Goal: Transaction & Acquisition: Purchase product/service

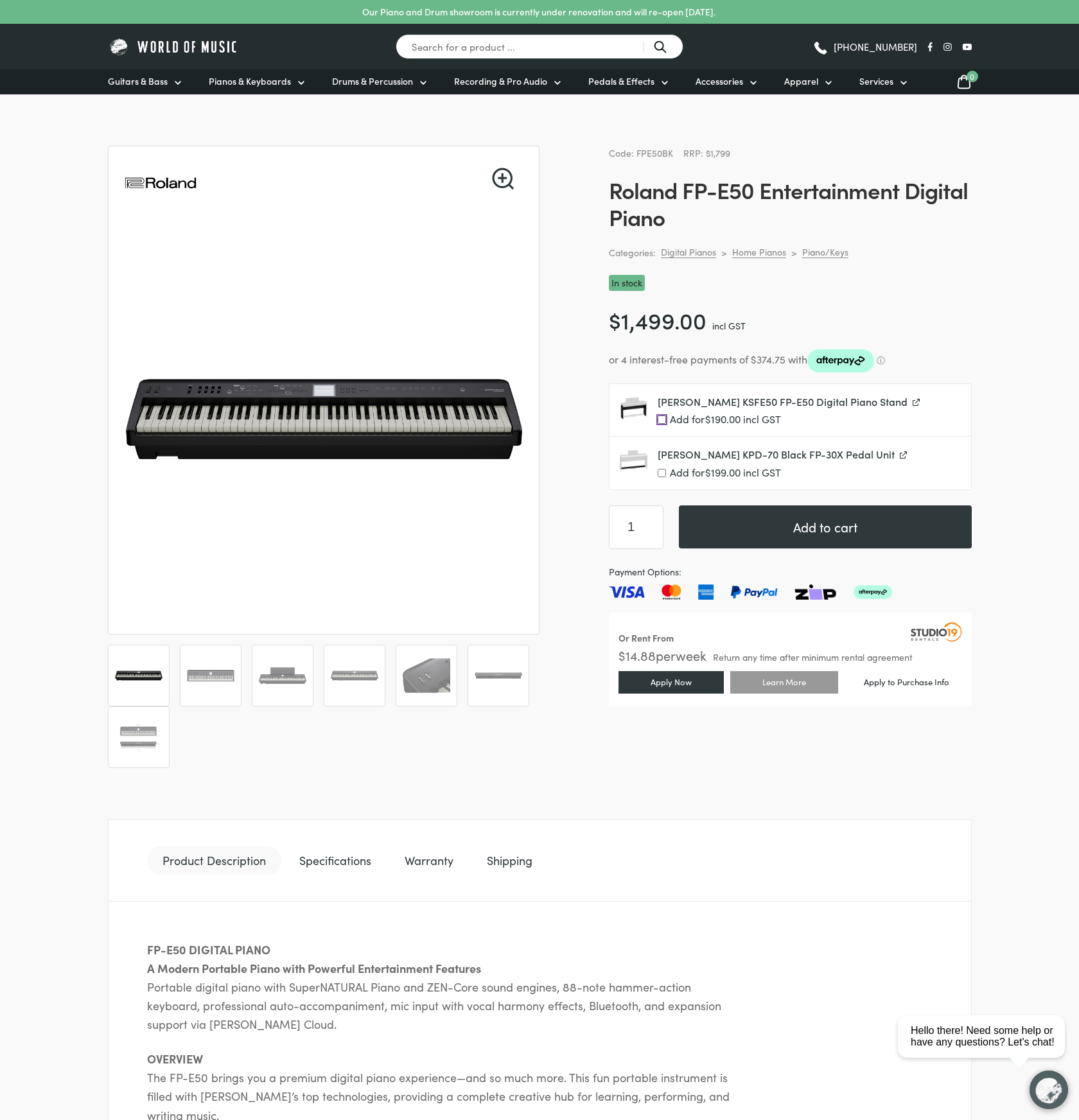
click at [662, 417] on input "Add for $ 190.00 incl GST" at bounding box center [662, 420] width 9 height 9
checkbox input "true"
click at [828, 519] on button "Add to cart" at bounding box center [825, 527] width 293 height 43
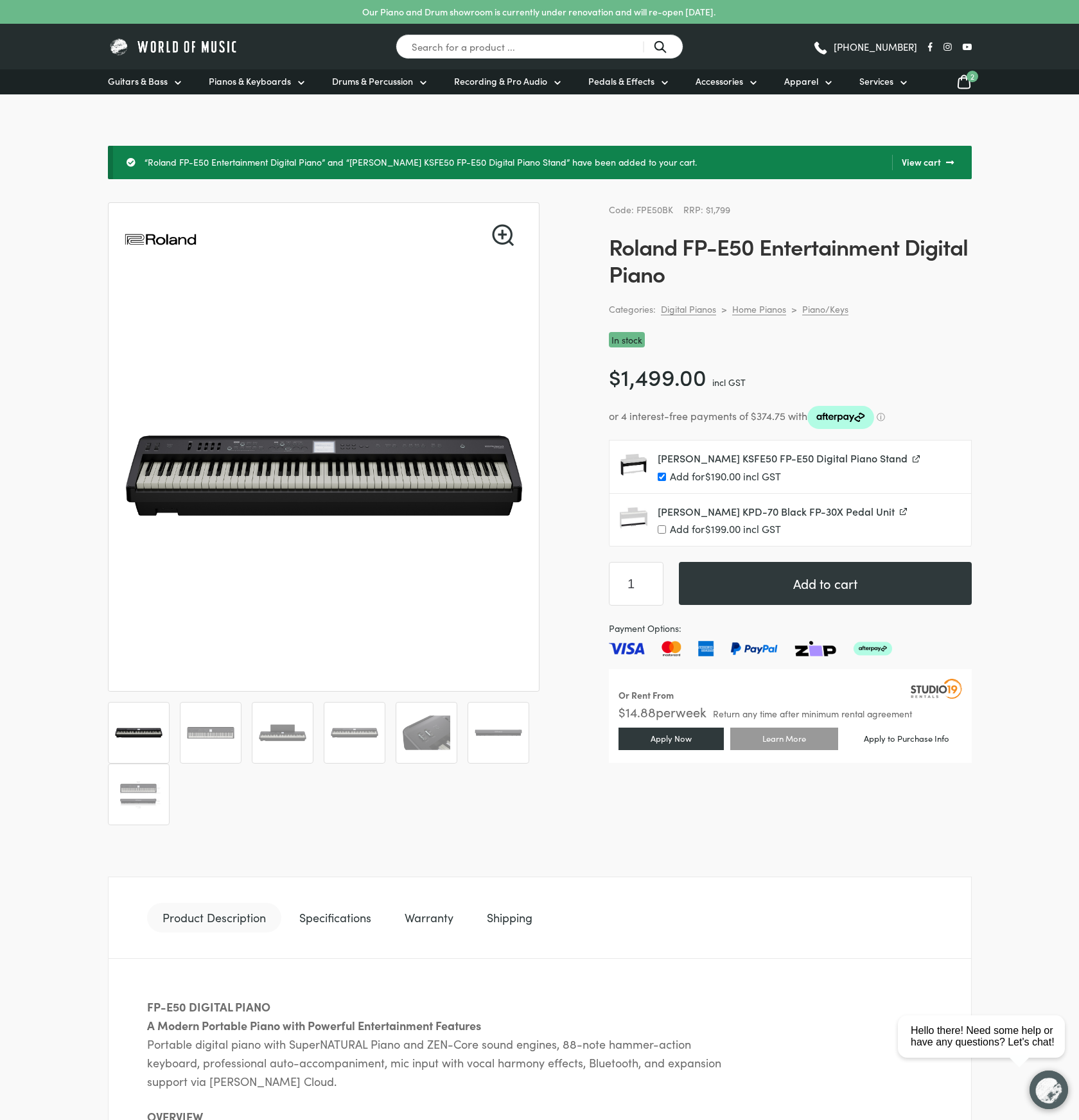
click at [970, 75] on span "2" at bounding box center [972, 75] width 11 height 11
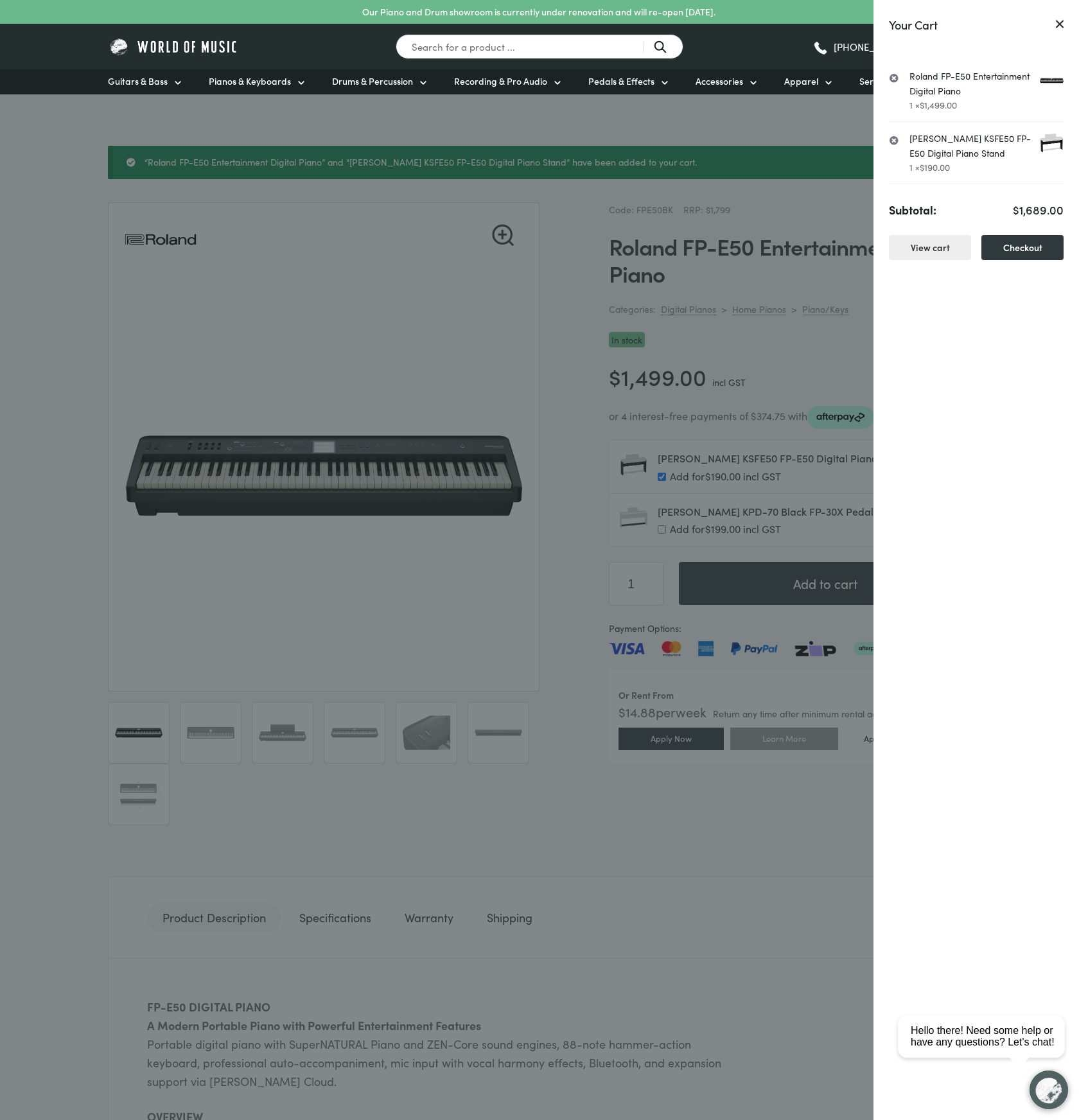
click at [1060, 21] on icon at bounding box center [1059, 24] width 8 height 9
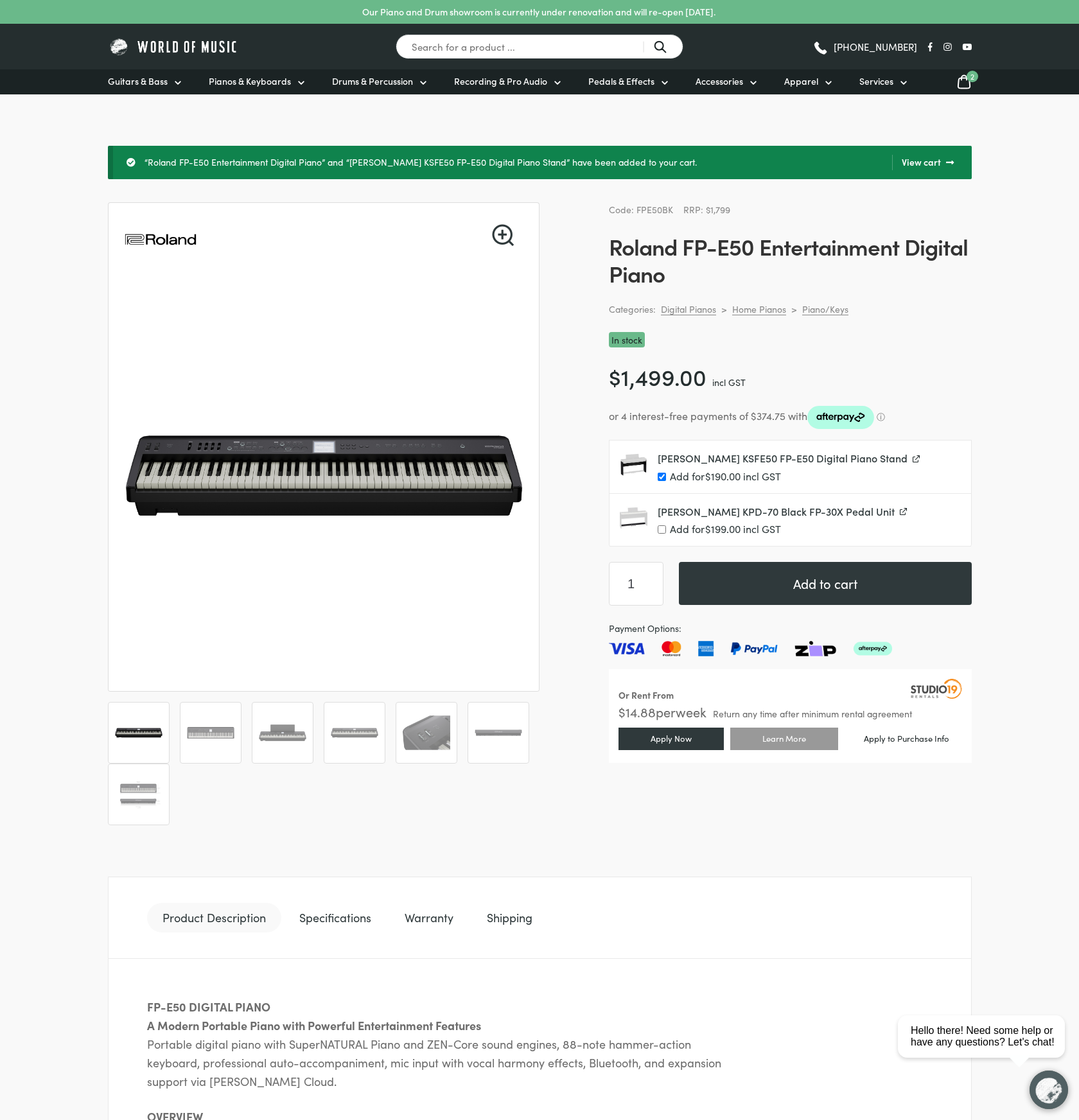
click at [637, 251] on h1 "Roland FP-E50 Entertainment Digital Piano" at bounding box center [790, 259] width 363 height 54
drag, startPoint x: 609, startPoint y: 246, endPoint x: 752, endPoint y: 243, distance: 143.0
click at [752, 243] on h1 "Roland FP-E50 Entertainment Digital Piano" at bounding box center [790, 259] width 363 height 54
copy h1 "Roland FP-E50"
click at [716, 474] on span "$ 190.00" at bounding box center [722, 476] width 35 height 14
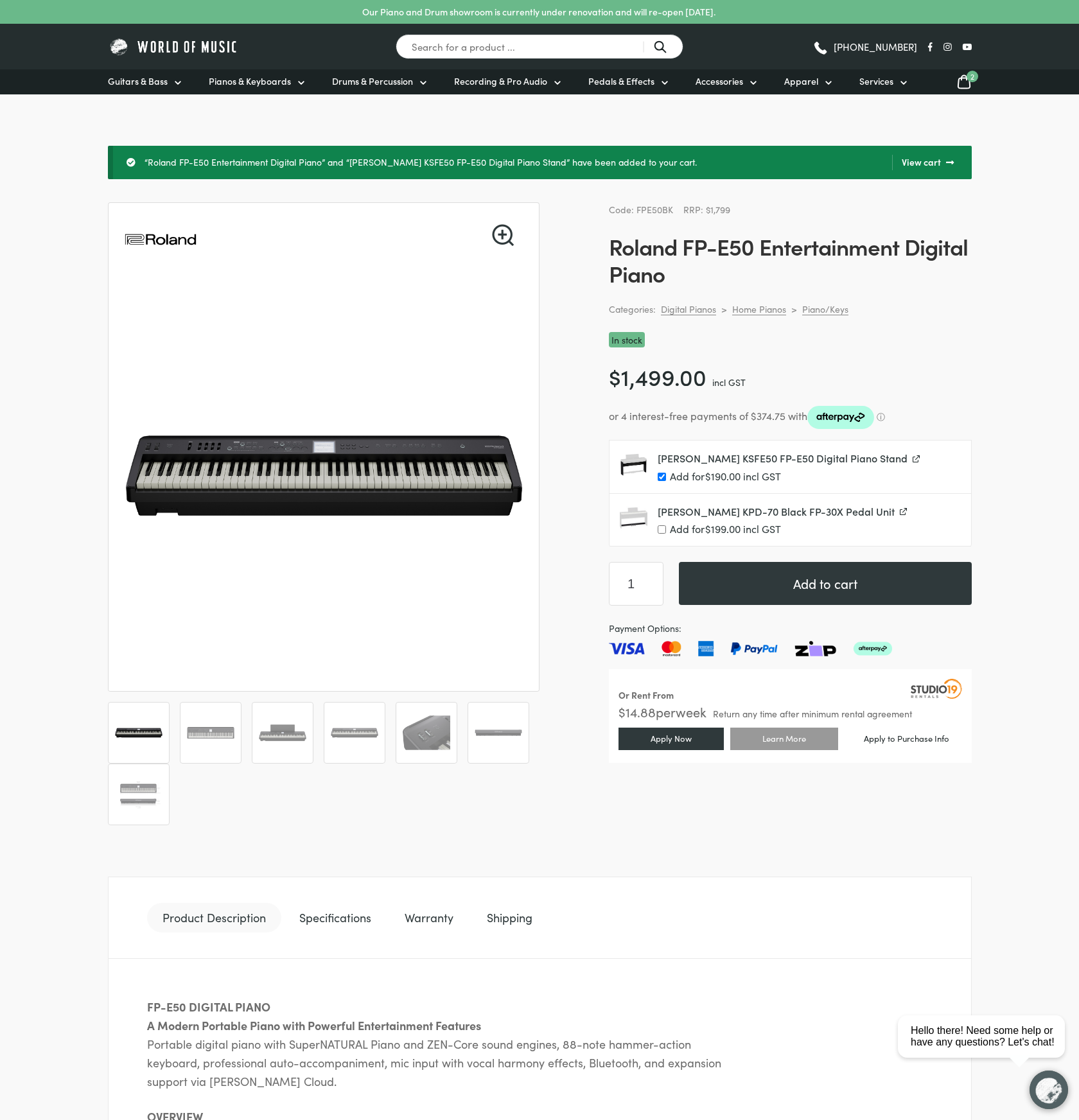
click at [666, 474] on input "Add for $ 190.00 incl GST" at bounding box center [662, 477] width 9 height 9
click at [698, 481] on label "Add for $ 190.00 incl GST" at bounding box center [809, 476] width 303 height 12
click at [666, 481] on input "Add for $ 190.00 incl GST" at bounding box center [662, 477] width 9 height 9
checkbox input "true"
click at [967, 341] on div "In stock" at bounding box center [790, 339] width 363 height 16
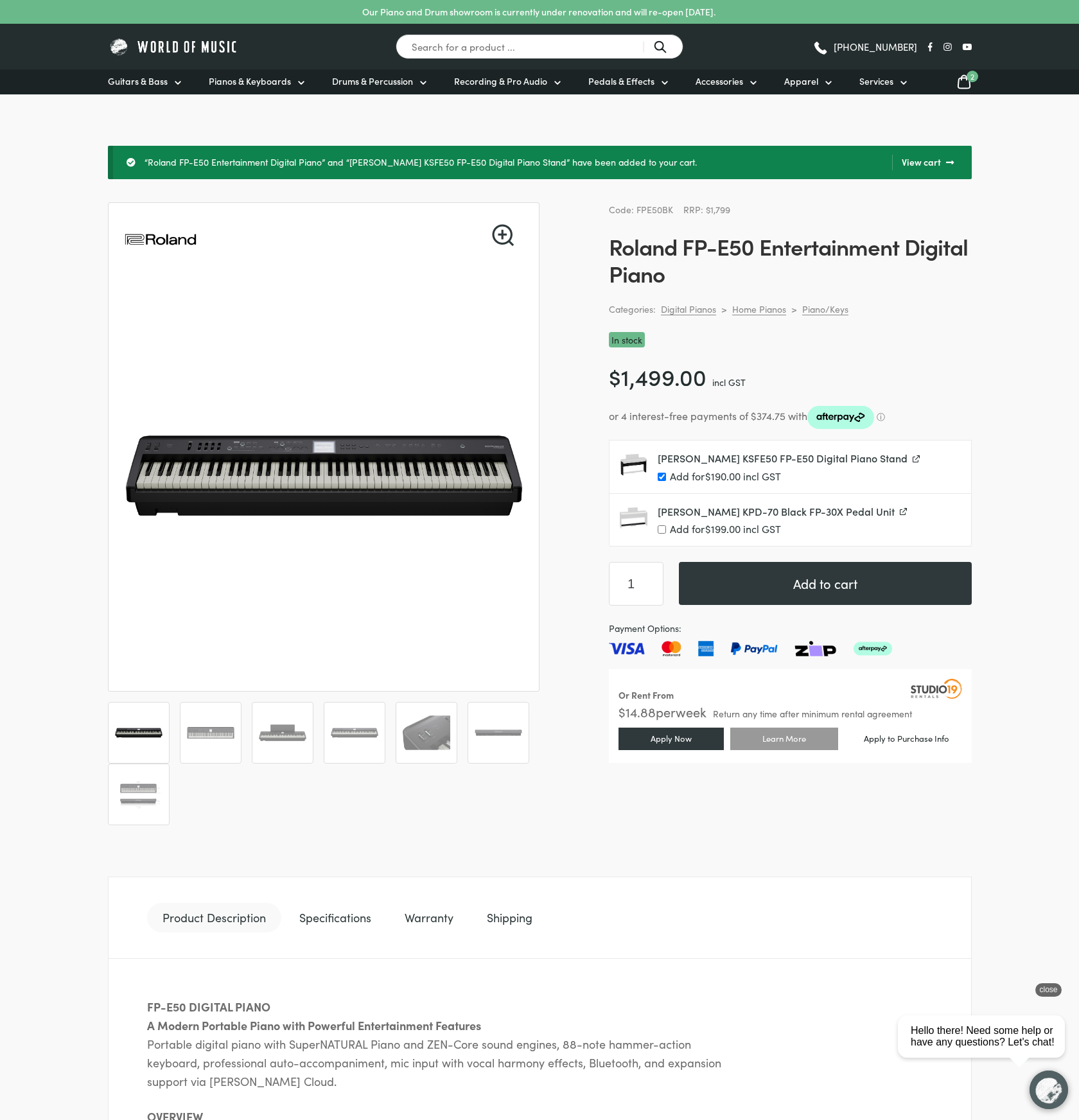
click at [965, 1039] on div "Hello there! Need some help or have any questions? Let's chat!" at bounding box center [985, 1036] width 147 height 23
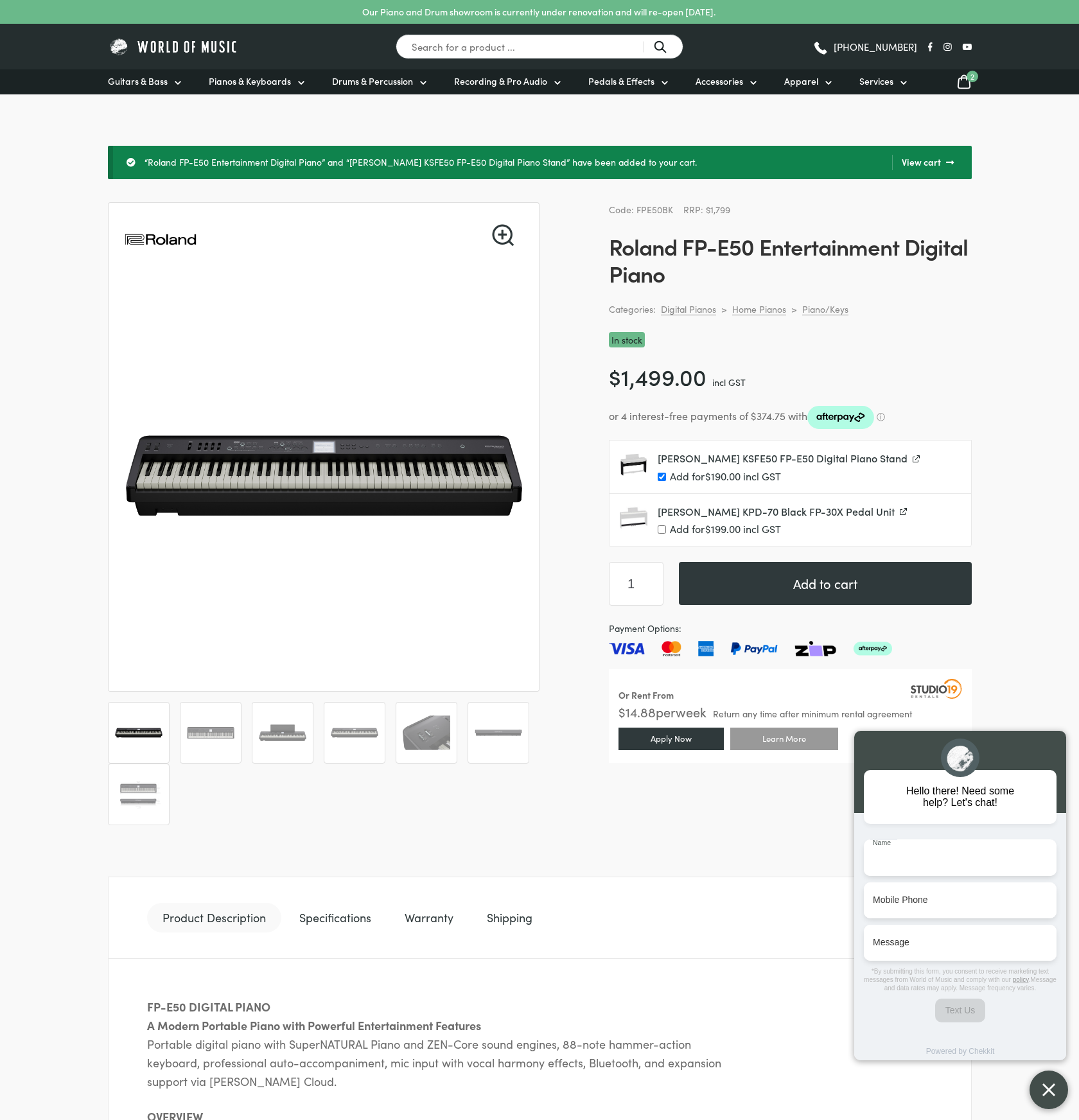
click at [976, 787] on span "Hello there! Need some help? Let's chat!" at bounding box center [961, 797] width 108 height 23
click at [1046, 1095] on img "button" at bounding box center [1048, 1089] width 13 height 13
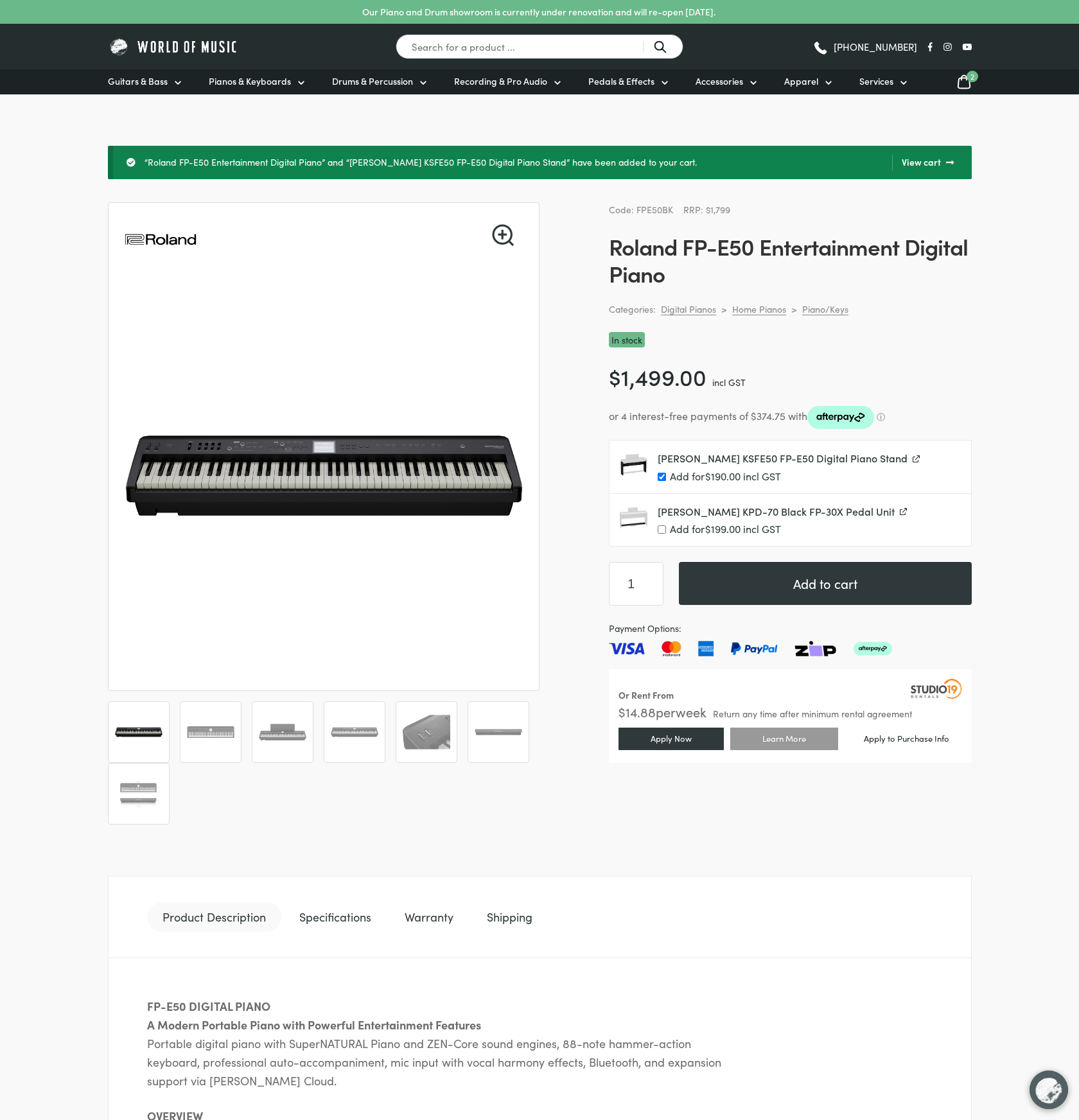
click at [970, 81] on span "2" at bounding box center [972, 75] width 11 height 11
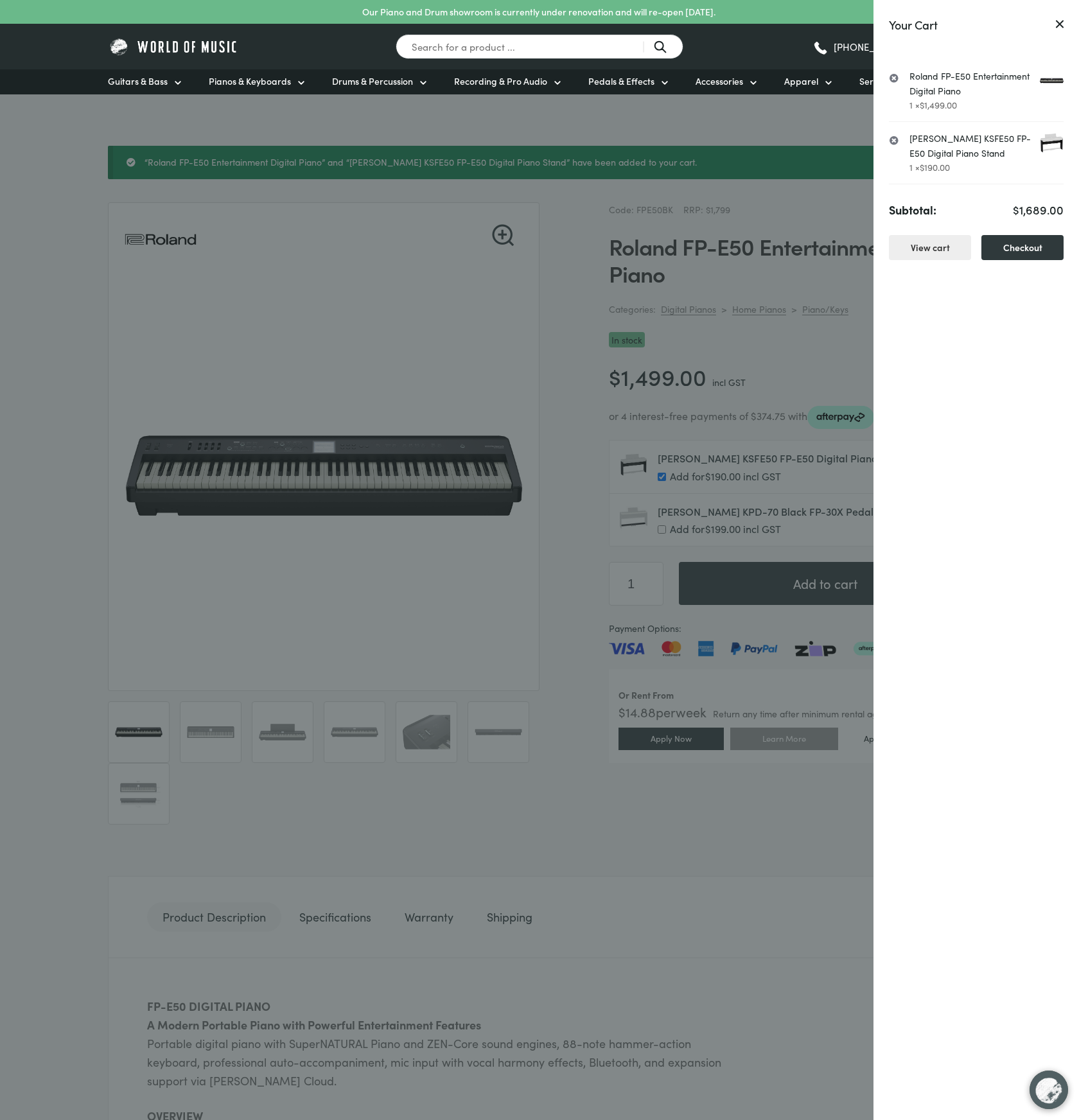
click at [1001, 522] on div "Your Cart × Roland FP-E50 Entertainment Digital Piano 1 × $ 1,499.00 × Roland K…" at bounding box center [976, 560] width 206 height 1120
click at [1062, 20] on icon at bounding box center [1059, 24] width 8 height 9
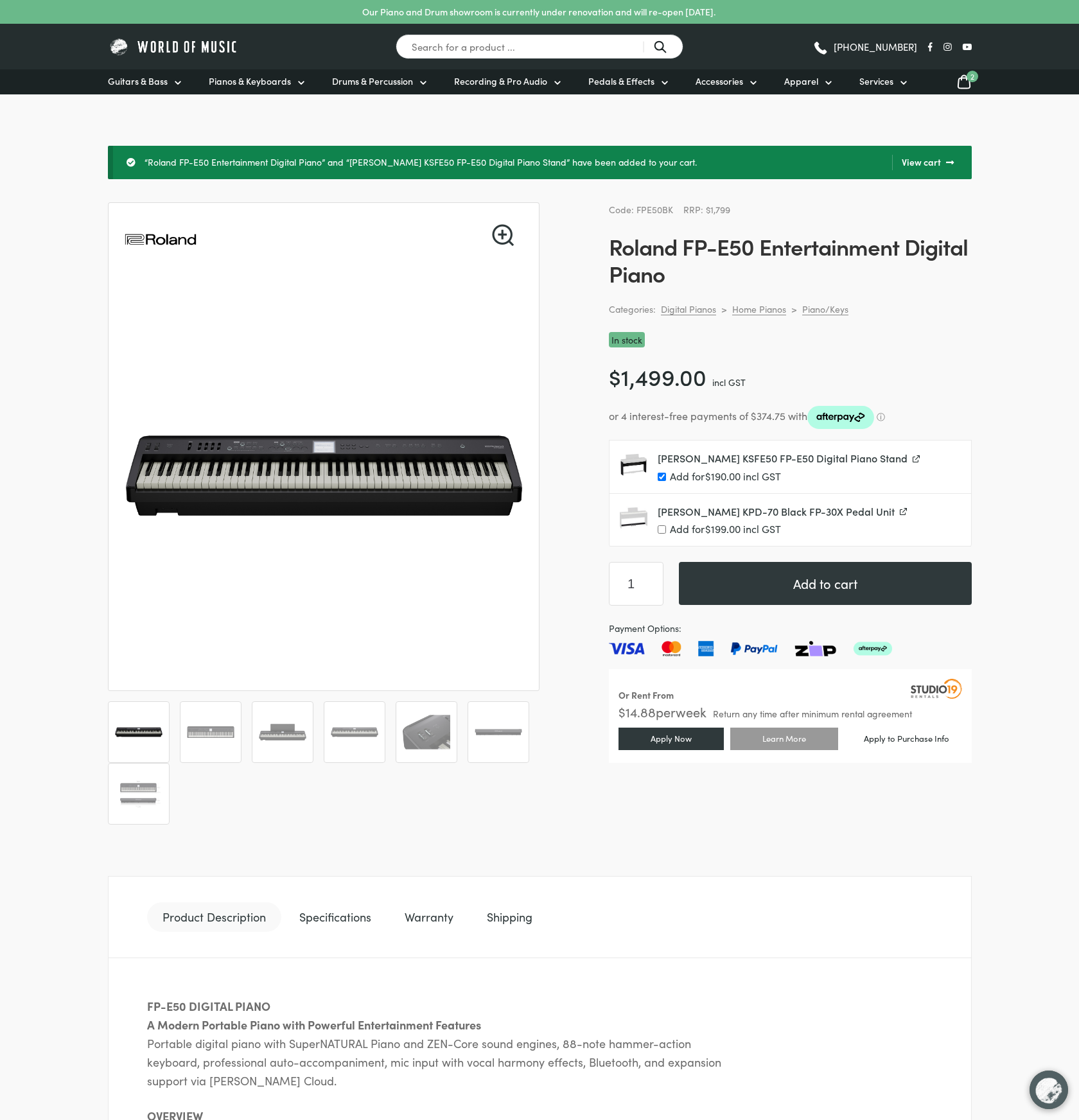
click at [920, 158] on link "View cart" at bounding box center [923, 163] width 62 height 15
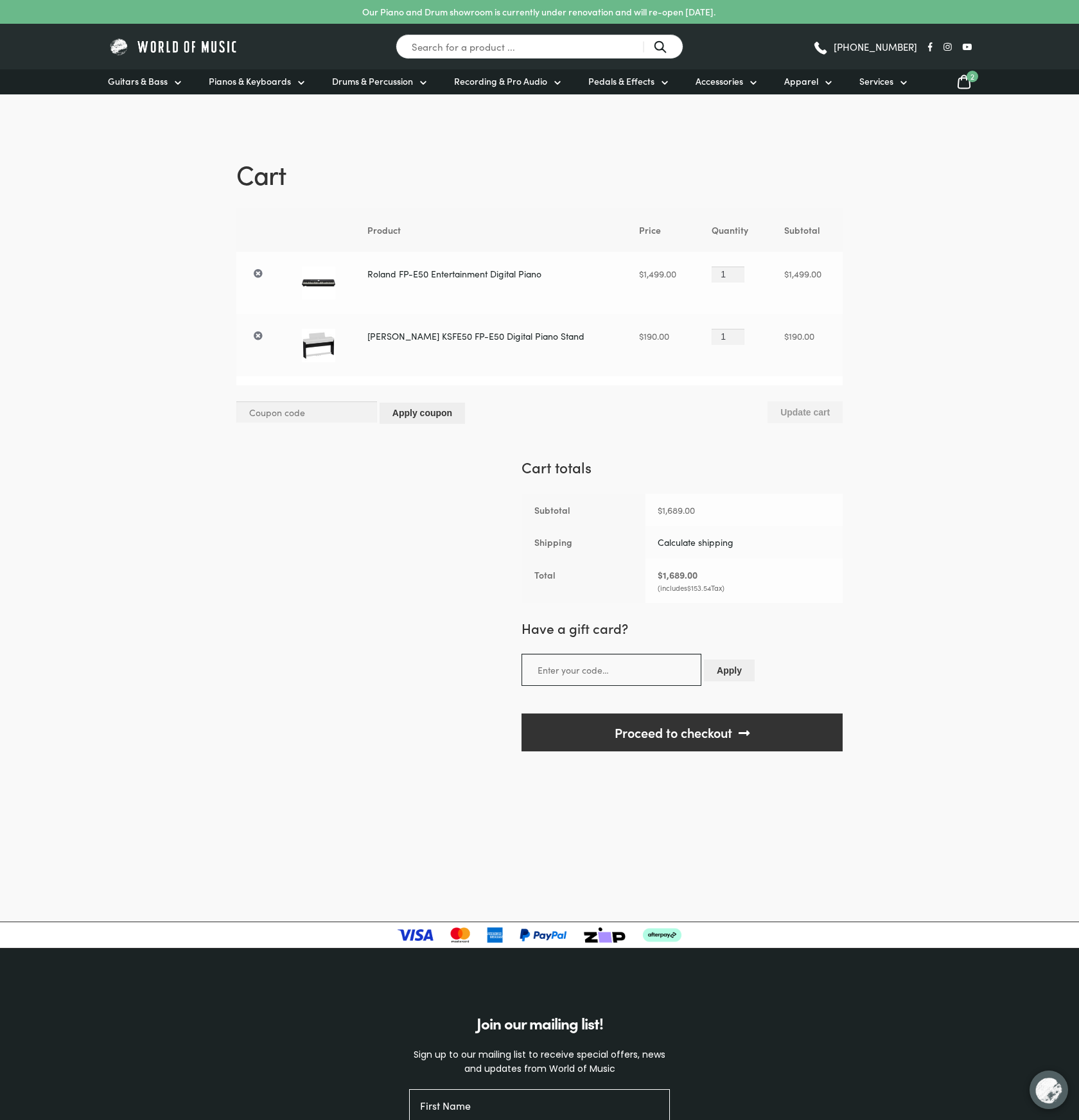
click at [705, 541] on link "Calculate shipping" at bounding box center [695, 542] width 75 height 13
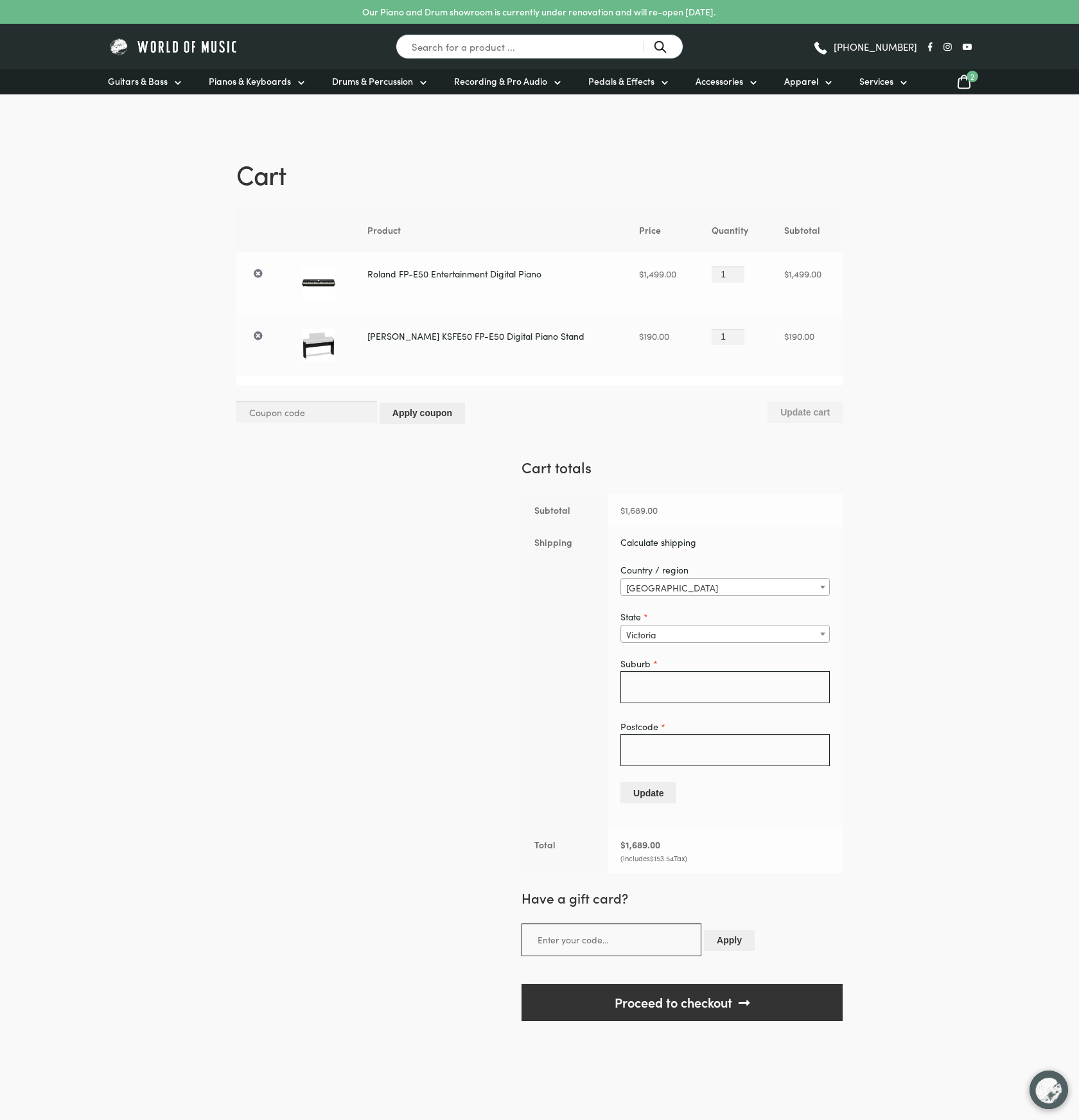
click at [716, 634] on span "Victoria" at bounding box center [725, 634] width 208 height 18
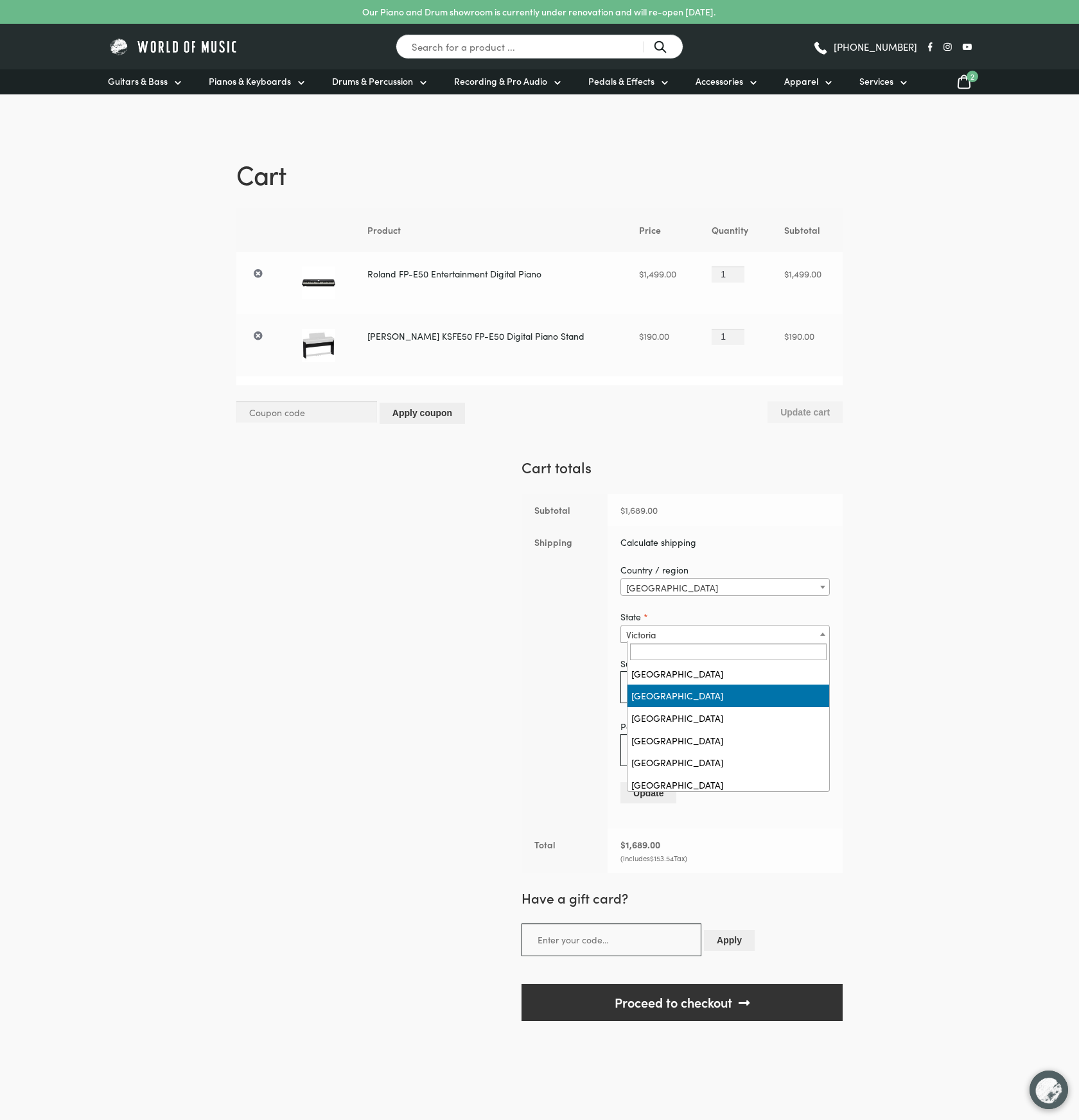
select select "NSW"
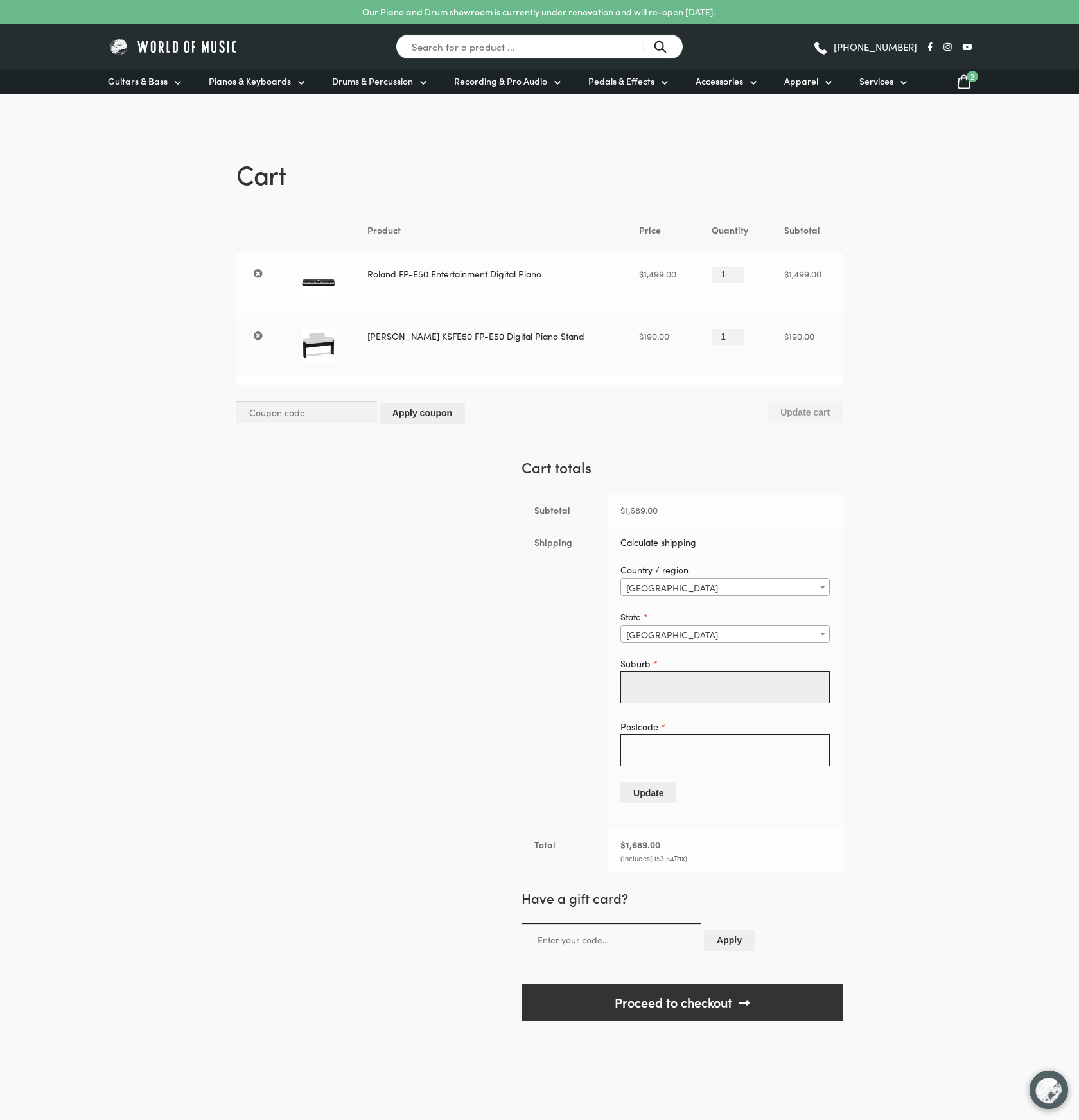
click at [696, 683] on input "Suburb *" at bounding box center [725, 686] width 209 height 32
type input "mosman"
click at [724, 747] on input "Postcode *" at bounding box center [725, 750] width 209 height 32
type input "2088"
click at [647, 787] on button "Update" at bounding box center [648, 793] width 56 height 21
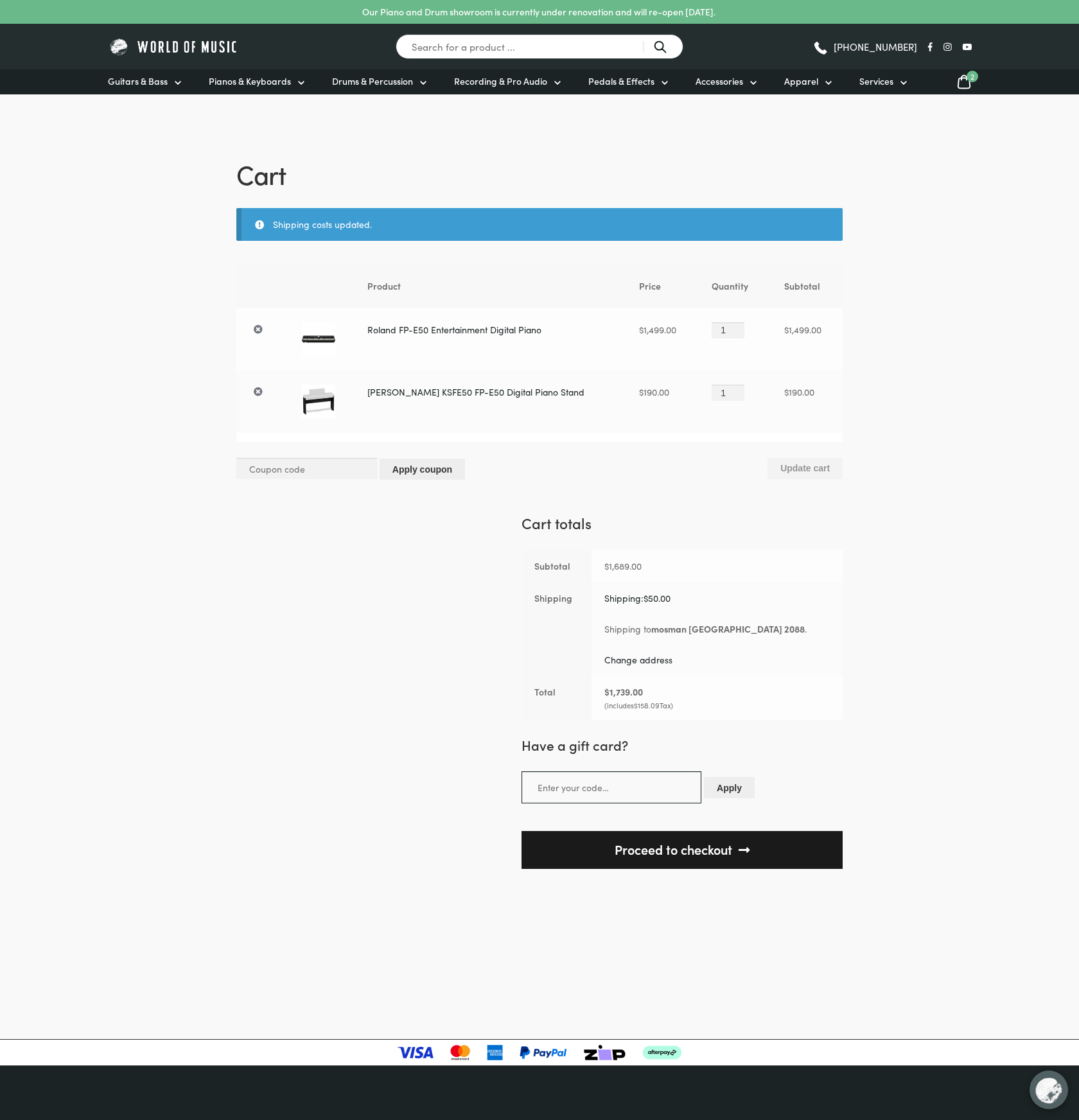
click at [726, 843] on link "Proceed to checkout" at bounding box center [682, 850] width 321 height 38
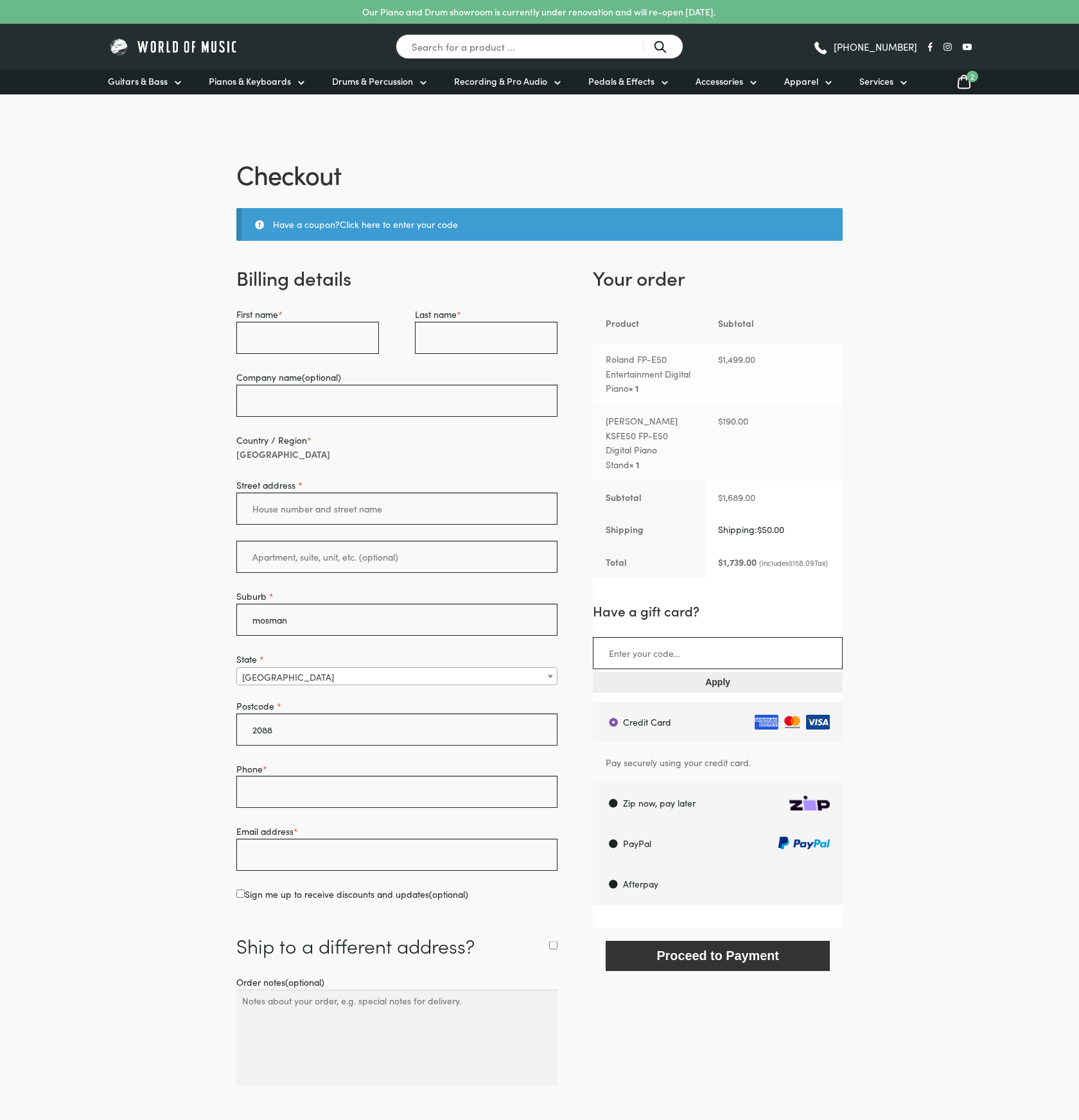
select select "NSW"
